Goal: Contribute content: Contribute content

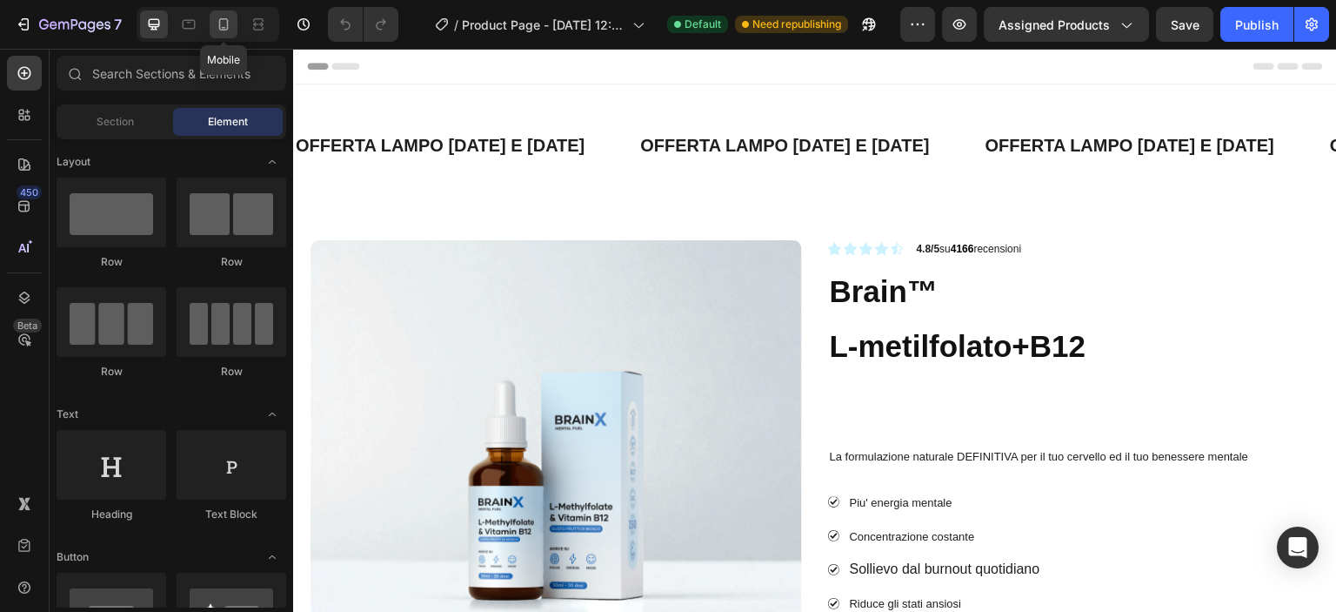
click at [230, 23] on icon at bounding box center [223, 24] width 17 height 17
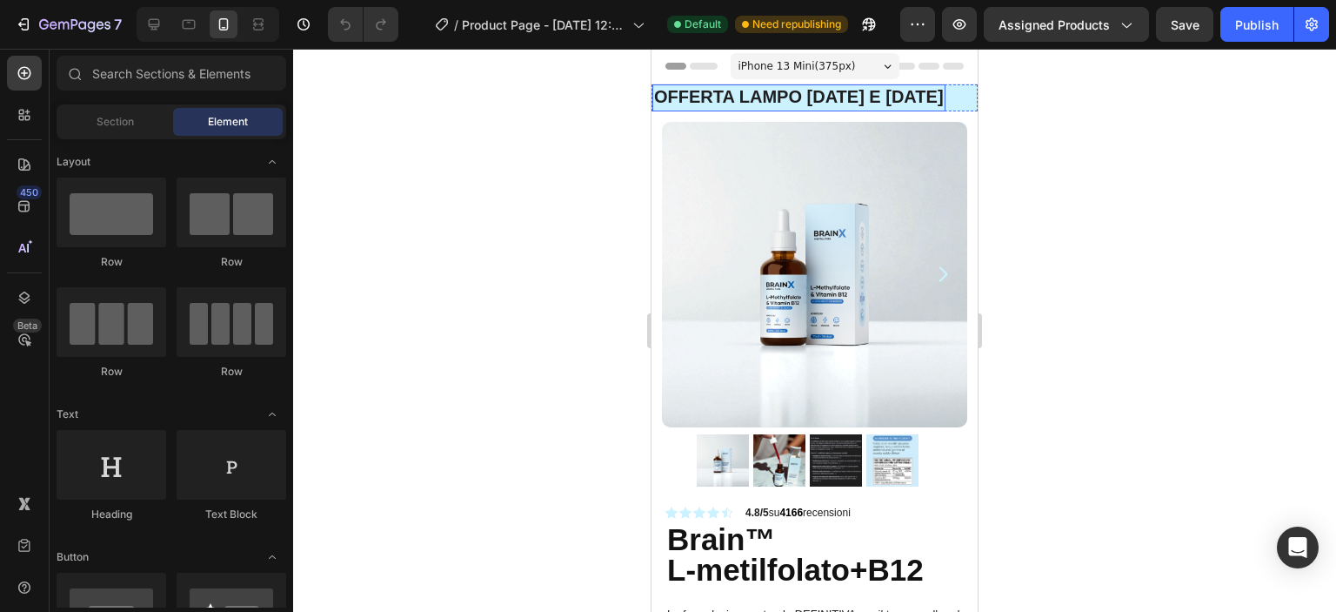
click at [771, 97] on strong "OFFERTA lampo [DATE] E [DATE]" at bounding box center [799, 96] width 290 height 19
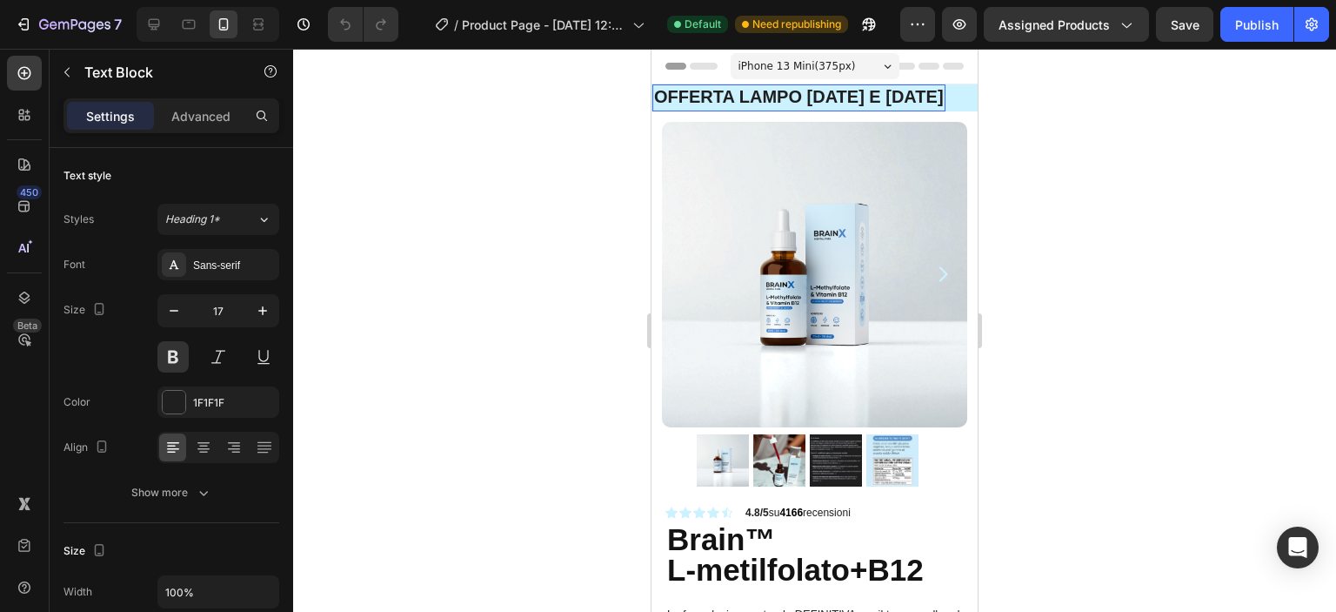
click at [771, 97] on strong "OFFERTA lampo [DATE] E [DATE]" at bounding box center [799, 96] width 290 height 19
click at [568, 378] on div at bounding box center [814, 330] width 1043 height 563
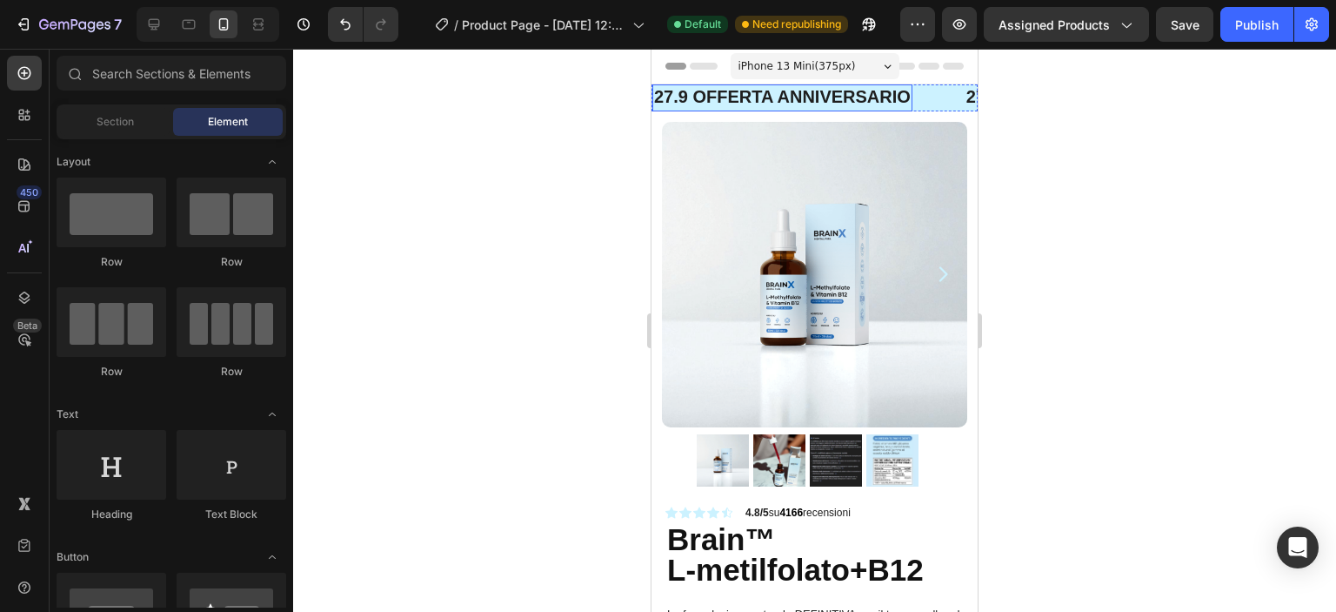
click at [679, 91] on strong "27.9 OFFERTA ANNIVERSARIO" at bounding box center [782, 96] width 257 height 19
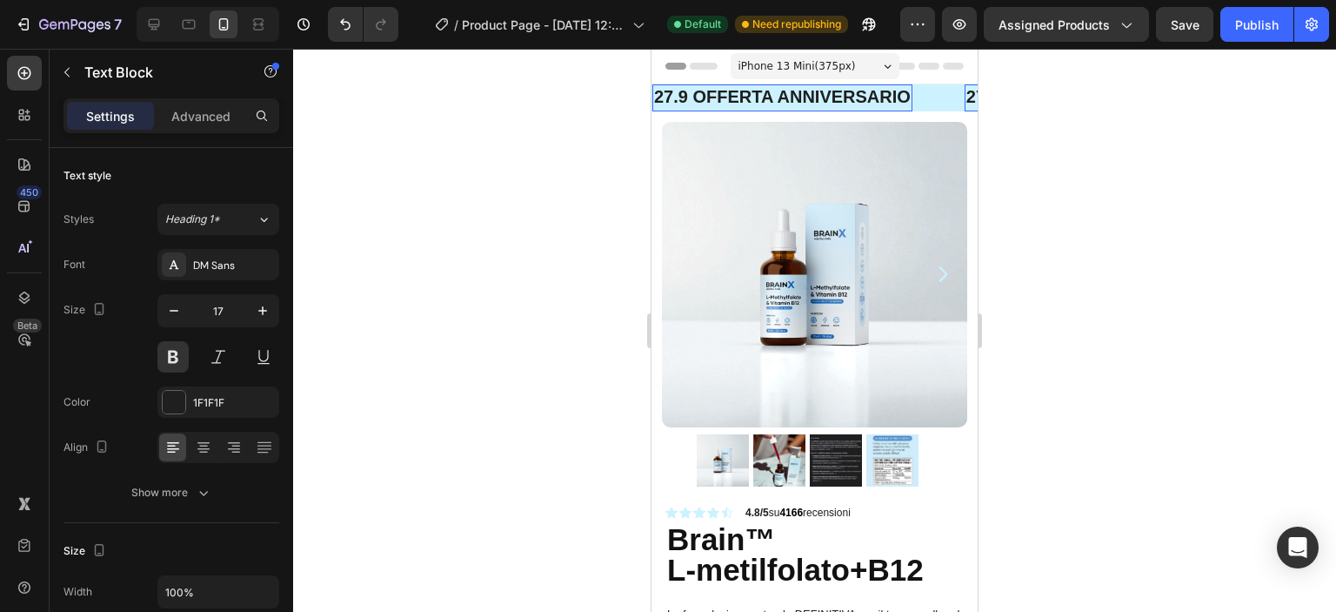
click at [679, 100] on strong "27.9 OFFERTA ANNIVERSARIO" at bounding box center [782, 96] width 257 height 19
click at [1230, 208] on div at bounding box center [814, 330] width 1043 height 563
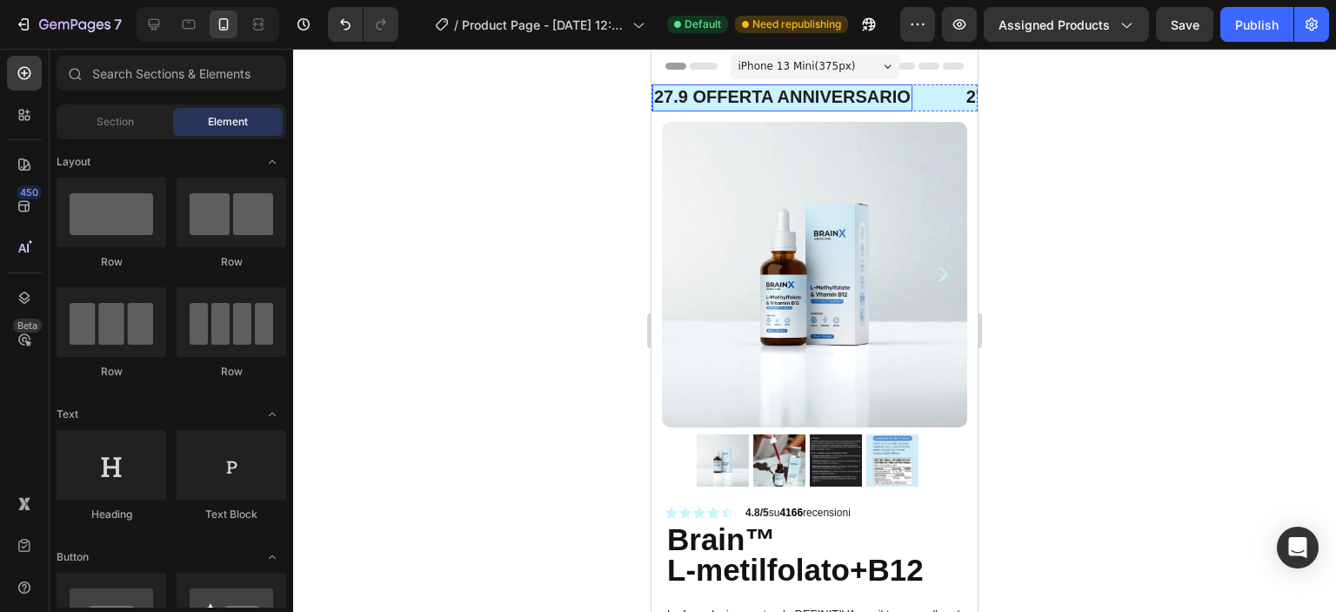
click at [849, 94] on strong "27.9 OFFERTA ANNIVERSARIO" at bounding box center [782, 96] width 257 height 19
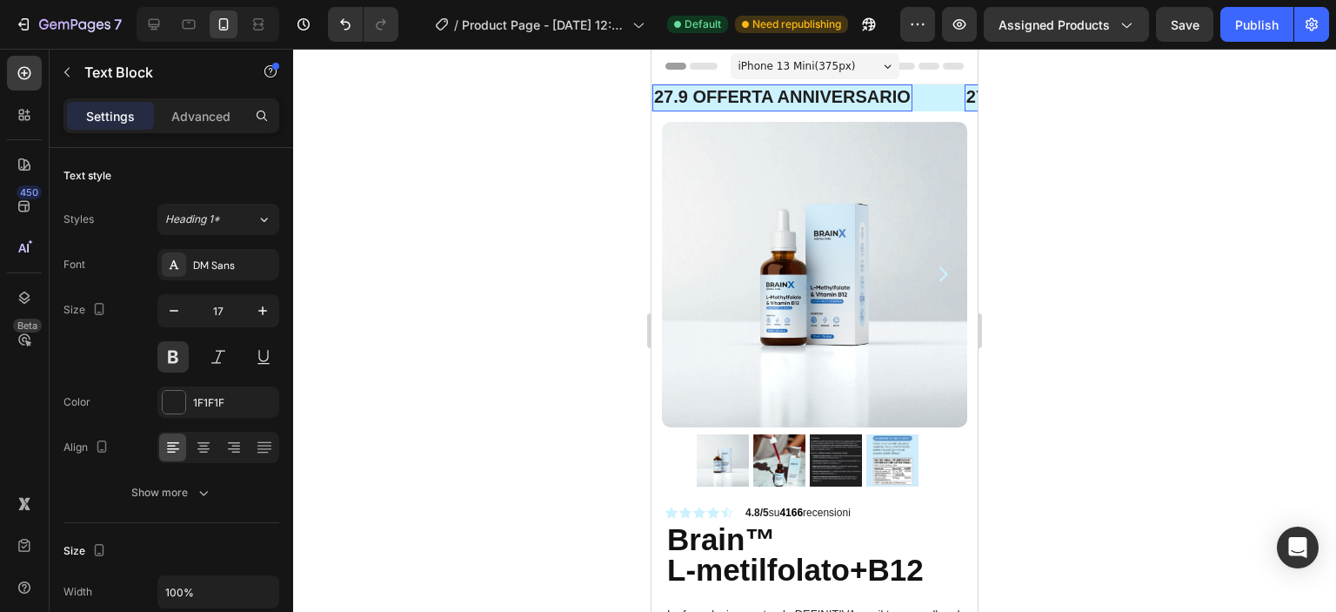
click at [886, 98] on strong "27.9 OFFERTA ANNIVERSARIO" at bounding box center [782, 96] width 257 height 19
click at [898, 97] on strong "27.9 OFFERTA ANNIVERSARIO" at bounding box center [782, 96] width 257 height 19
drag, startPoint x: 195, startPoint y: 111, endPoint x: 155, endPoint y: 114, distance: 40.1
click at [195, 110] on p "Advanced" at bounding box center [200, 116] width 59 height 18
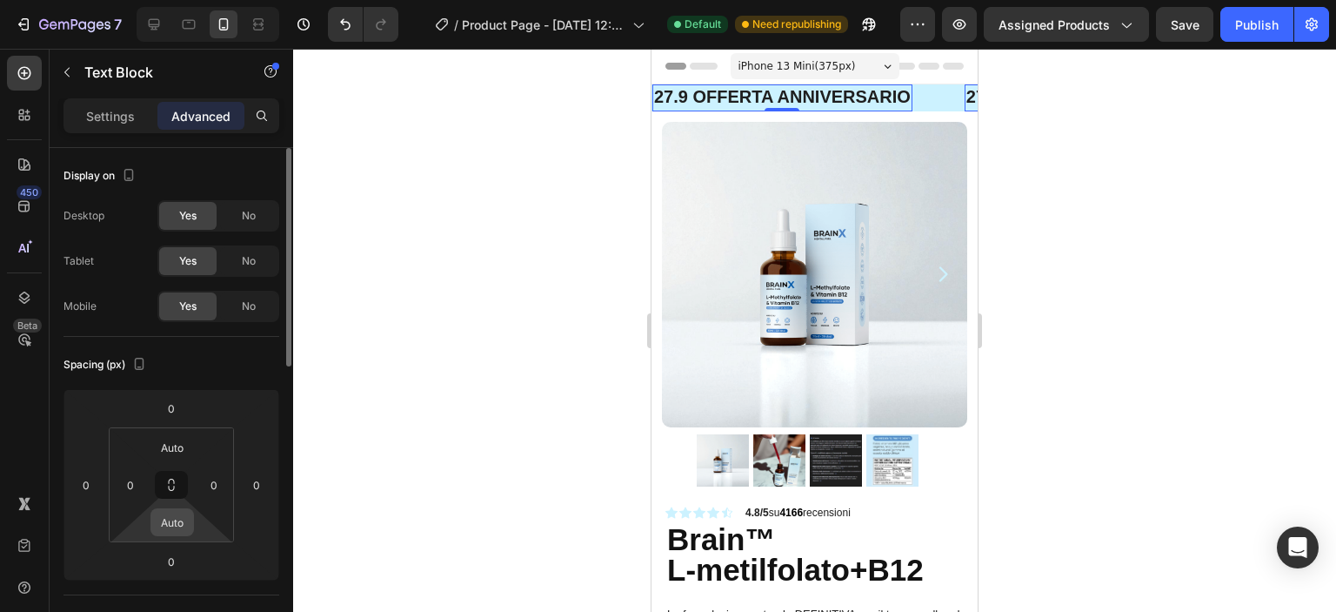
click at [182, 517] on input "Auto" at bounding box center [172, 522] width 35 height 26
click at [215, 602] on div "XS 4px" at bounding box center [210, 612] width 108 height 26
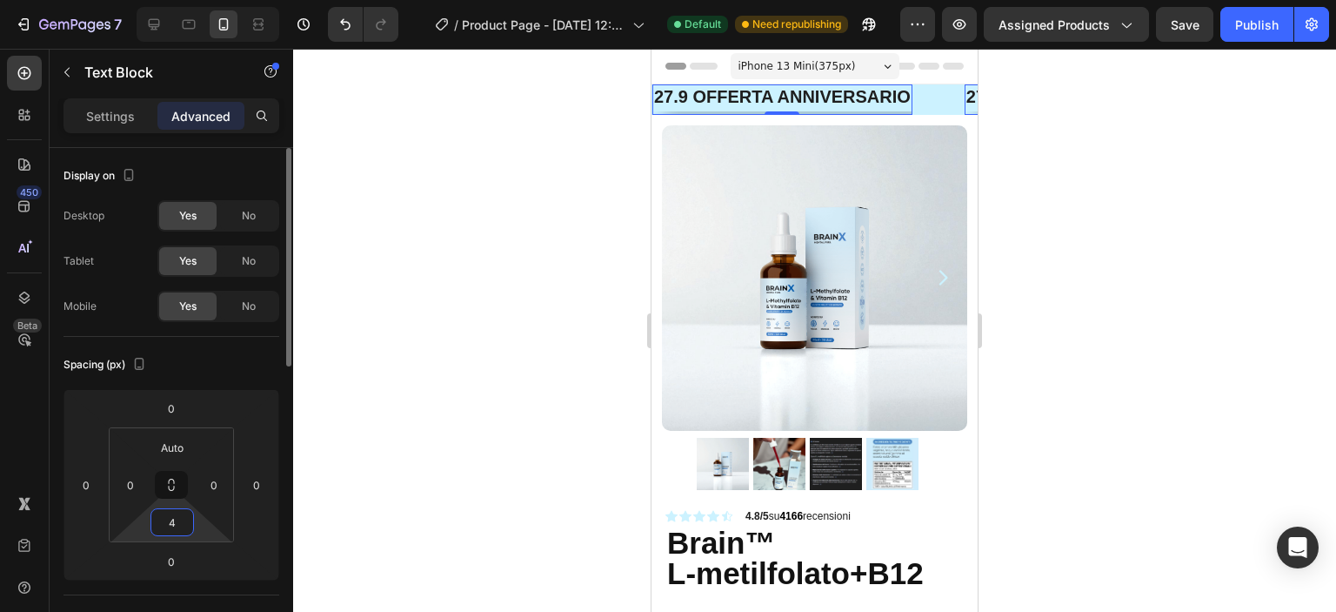
click at [177, 528] on input "4" at bounding box center [172, 522] width 35 height 26
click at [190, 556] on span "Auto" at bounding box center [188, 559] width 23 height 12
type input "Auto"
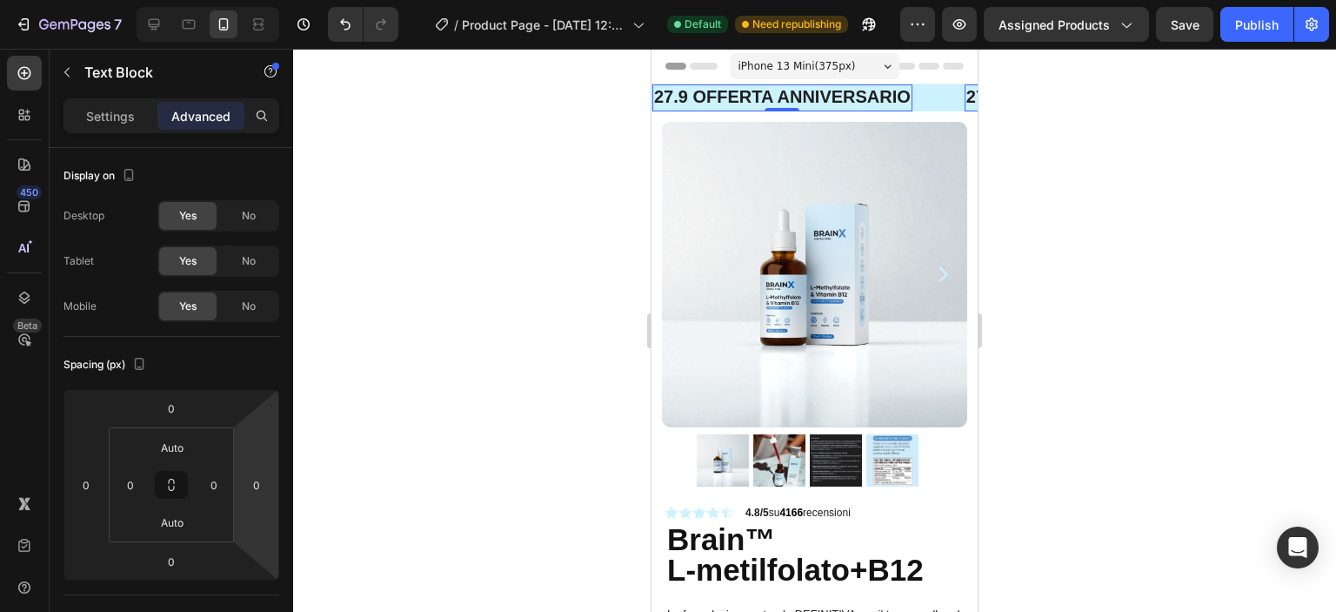
click at [463, 322] on div at bounding box center [814, 330] width 1043 height 563
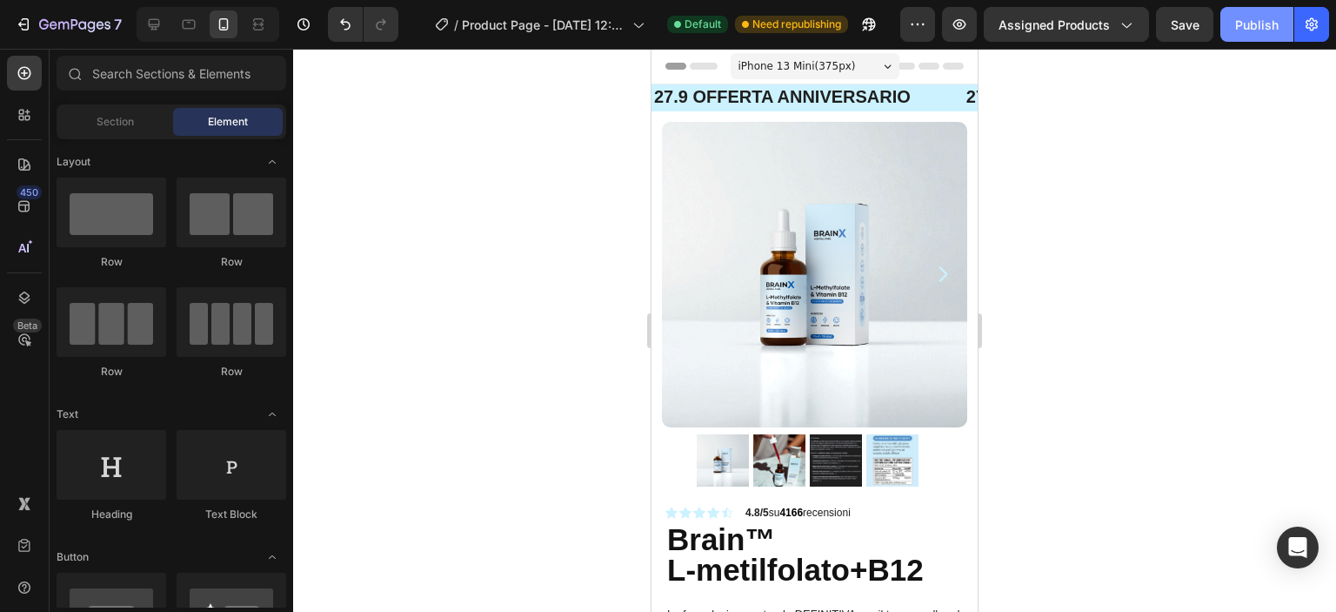
click at [1253, 17] on div "Publish" at bounding box center [1257, 25] width 44 height 18
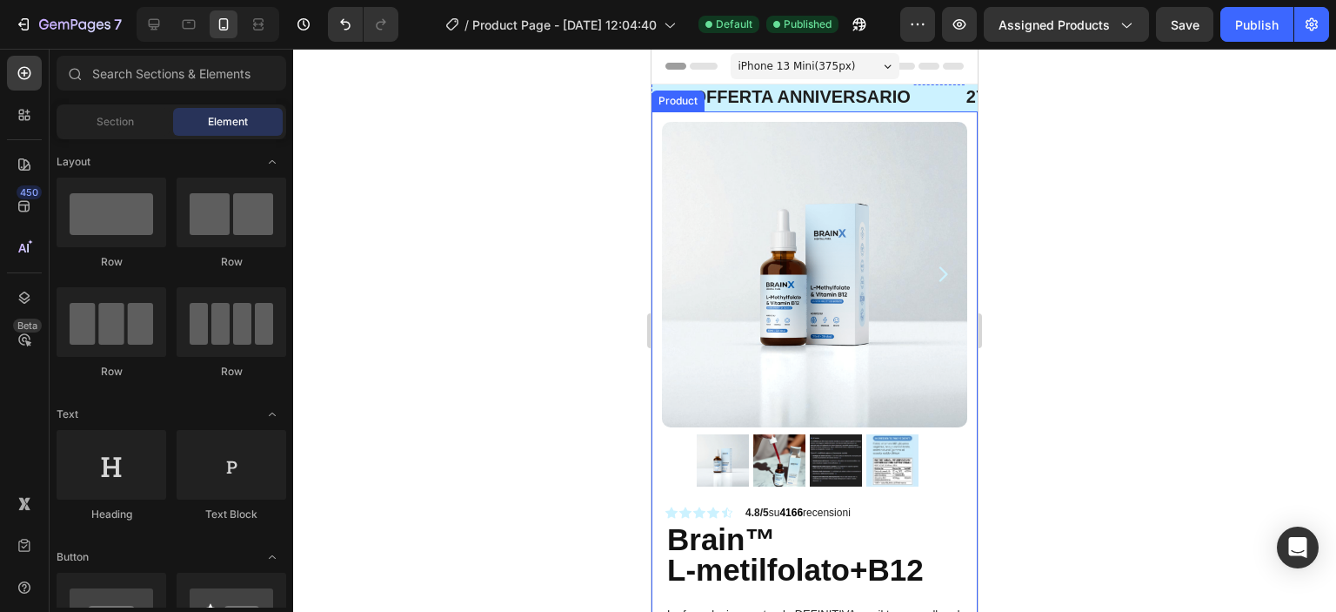
click at [675, 101] on div "Product" at bounding box center [678, 101] width 46 height 16
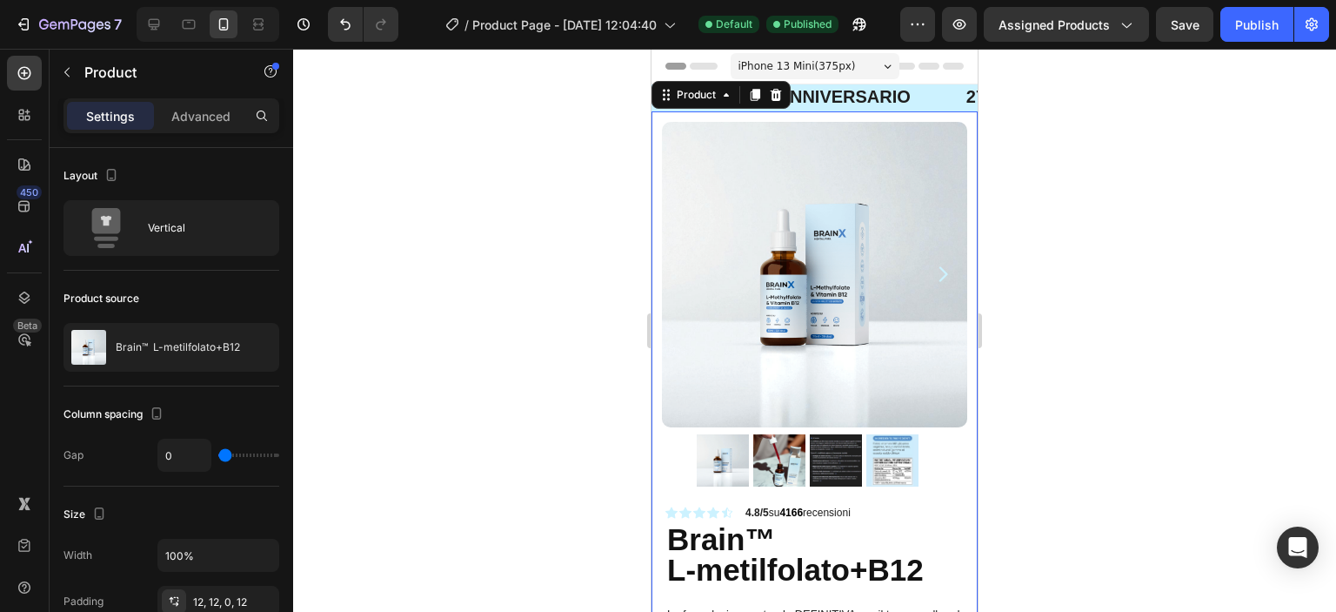
drag, startPoint x: 1121, startPoint y: 222, endPoint x: 1098, endPoint y: 210, distance: 26.5
click at [1114, 221] on div at bounding box center [814, 330] width 1043 height 563
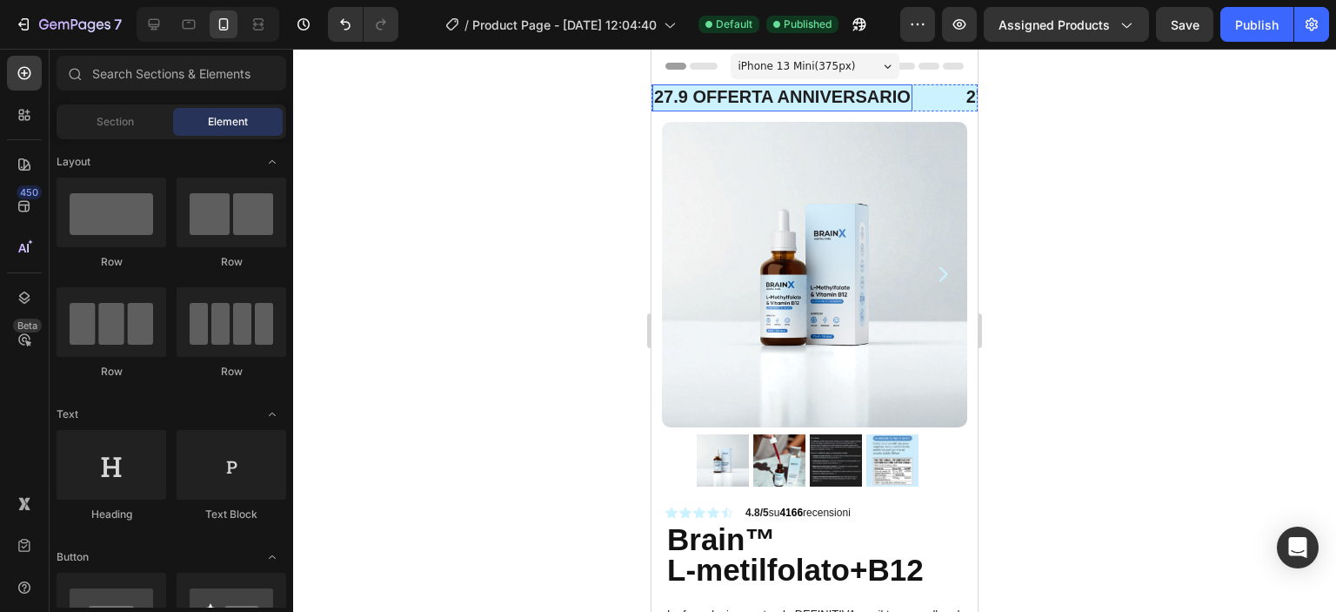
click at [702, 95] on strong "27.9 OFFERTA ANNIVERSARIO" at bounding box center [782, 96] width 257 height 19
click at [702, 94] on strong "27.9 OFFERTA ANNIVERSARIO" at bounding box center [782, 96] width 257 height 19
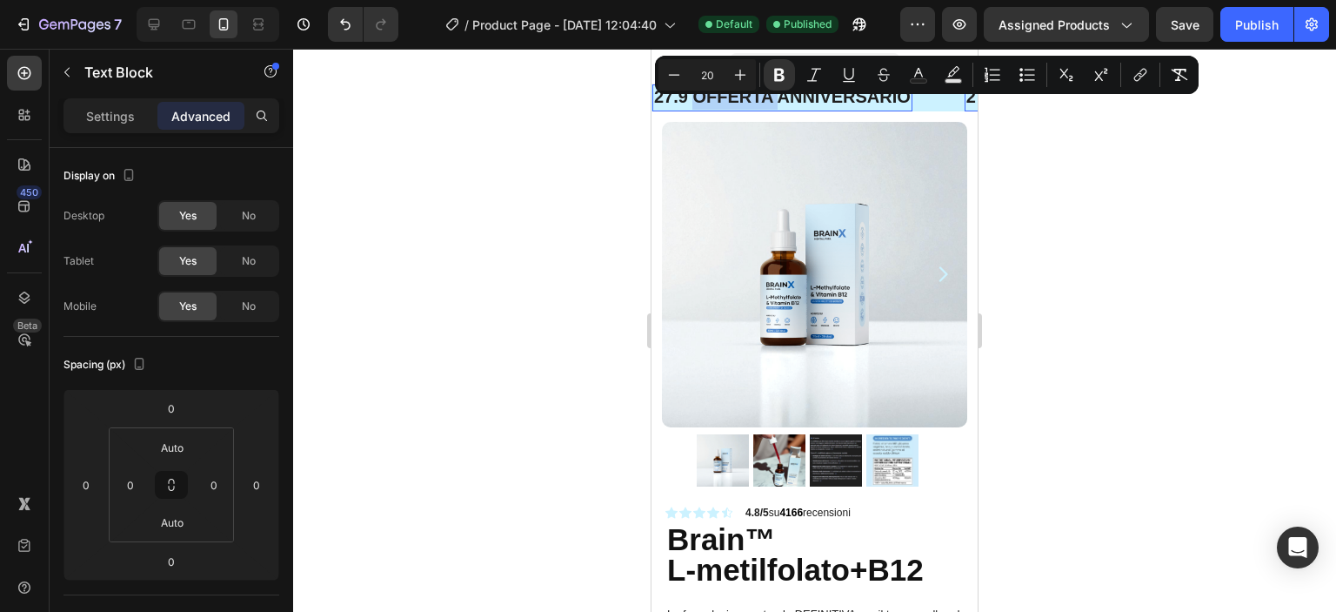
click at [741, 95] on strong "27.9 OFFERTA ANNIVERSARIO" at bounding box center [782, 96] width 257 height 19
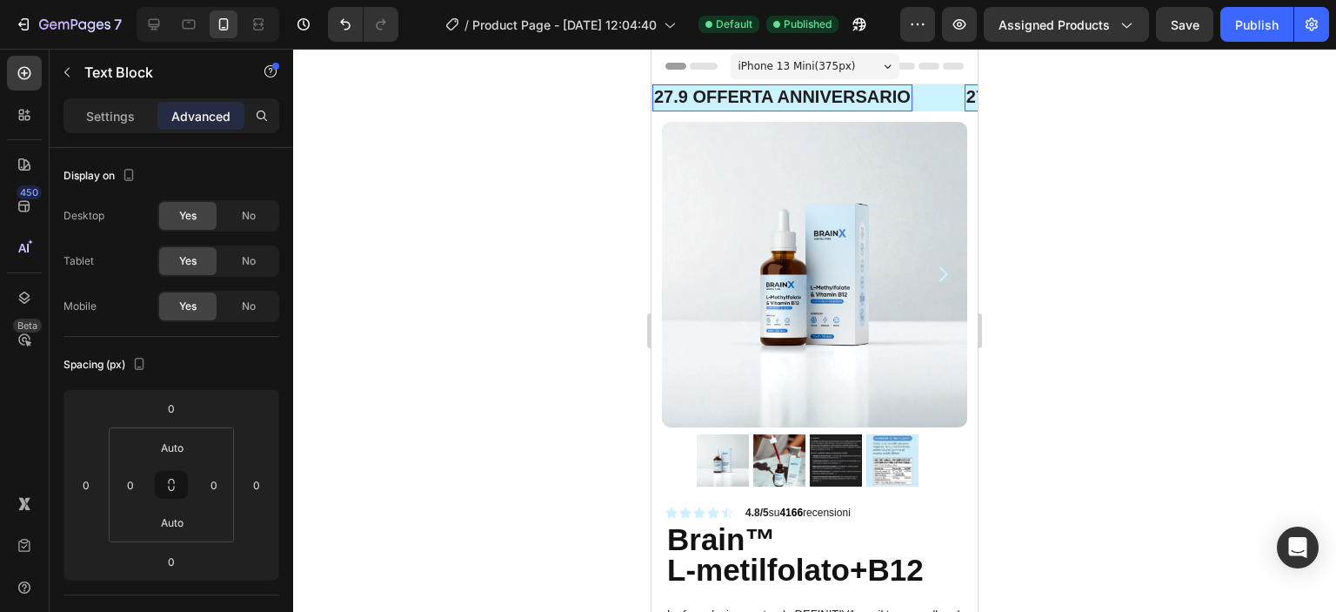
click at [741, 95] on strong "27.9 OFFERTA ANNIVERSARIO" at bounding box center [782, 96] width 257 height 19
click at [536, 268] on div at bounding box center [814, 330] width 1043 height 563
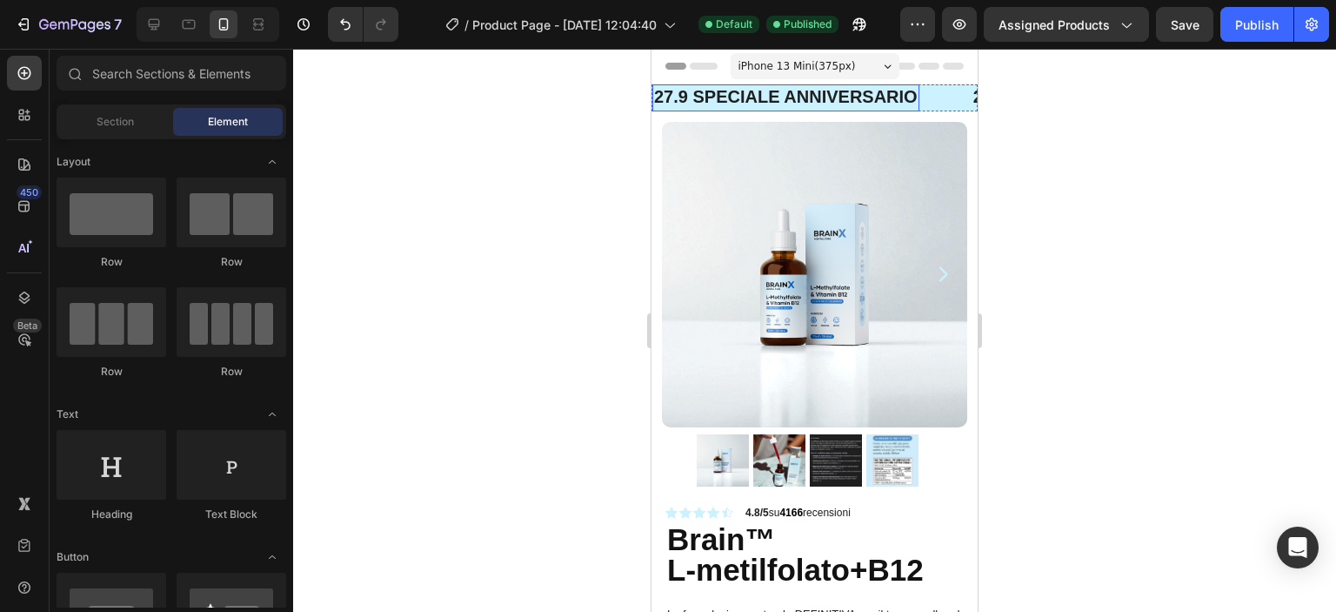
click at [741, 97] on strong "27.9 speciale ANNIVERSARIO" at bounding box center [786, 96] width 264 height 19
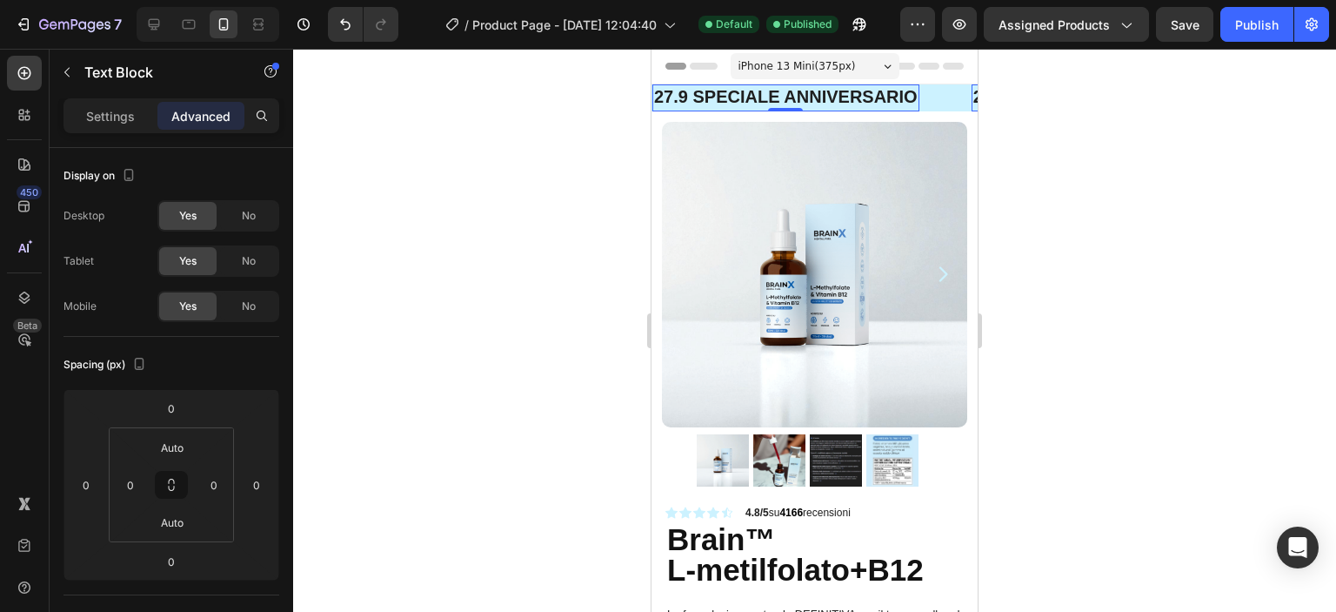
click at [547, 166] on div at bounding box center [814, 330] width 1043 height 563
